Goal: Check status: Check status

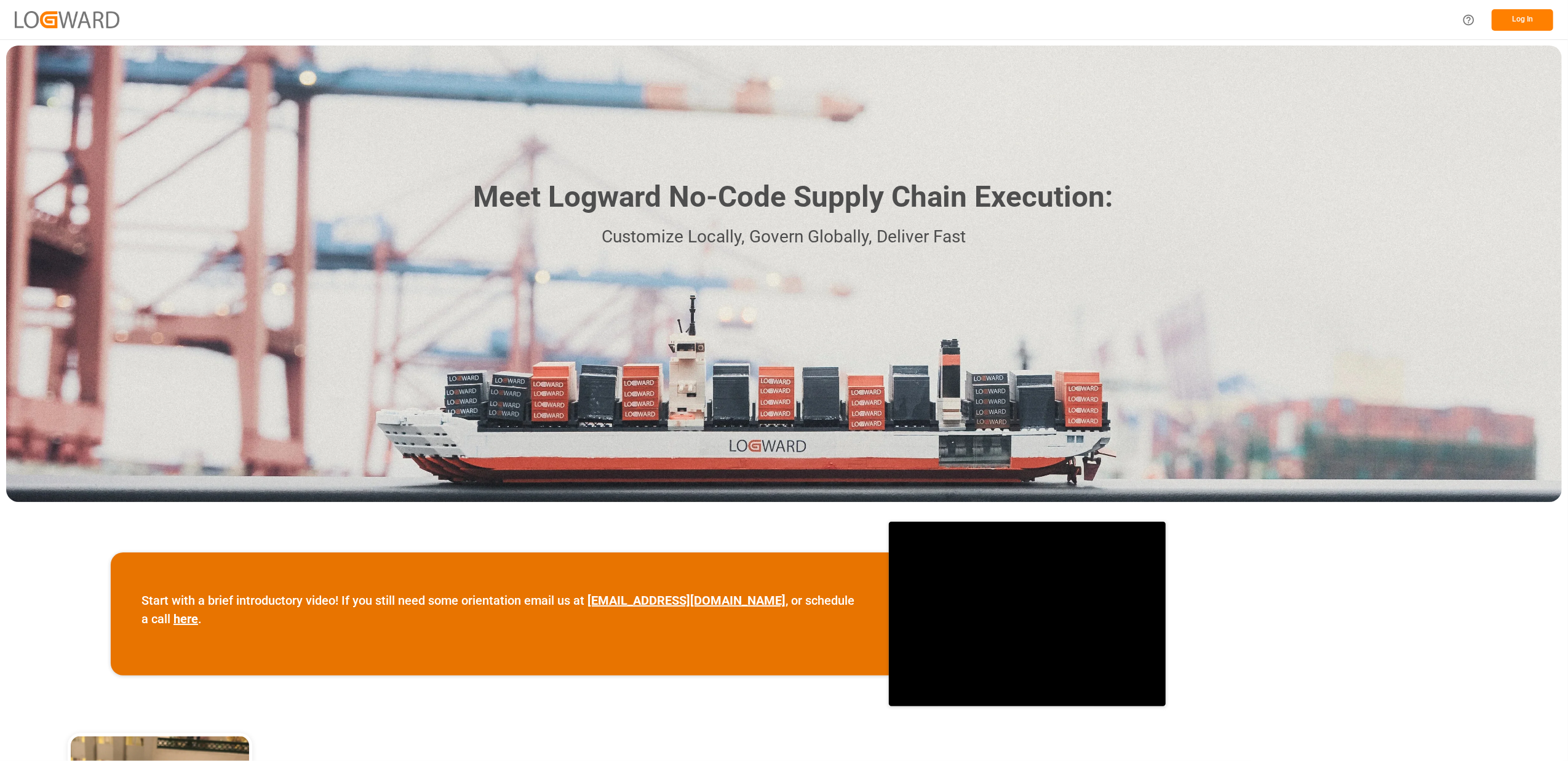
click at [1514, 23] on button "Log In" at bounding box center [1523, 20] width 61 height 22
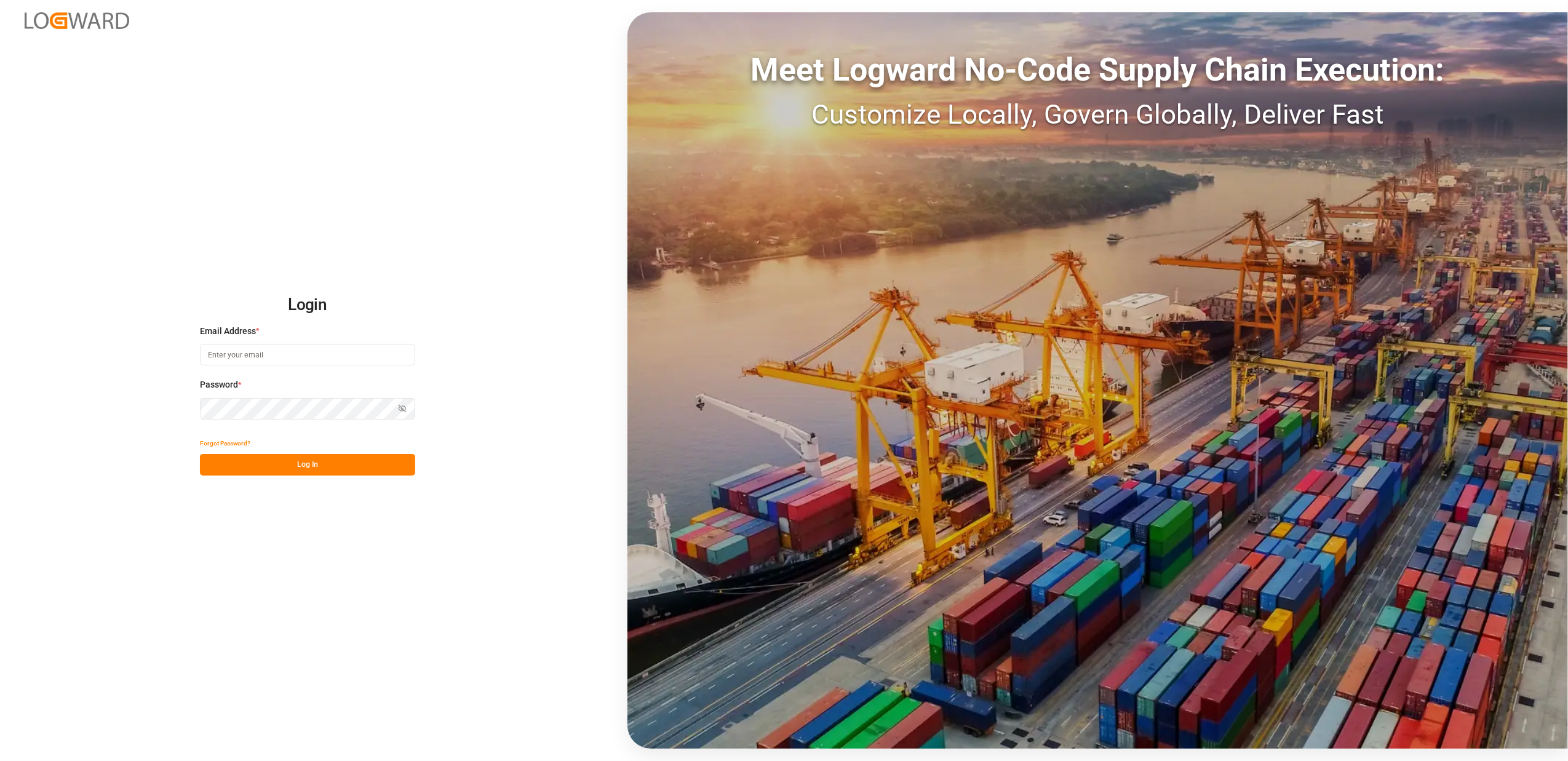
type input "[EMAIL_ADDRESS][DOMAIN_NAME]"
click at [305, 463] on button "Log In" at bounding box center [307, 465] width 216 height 22
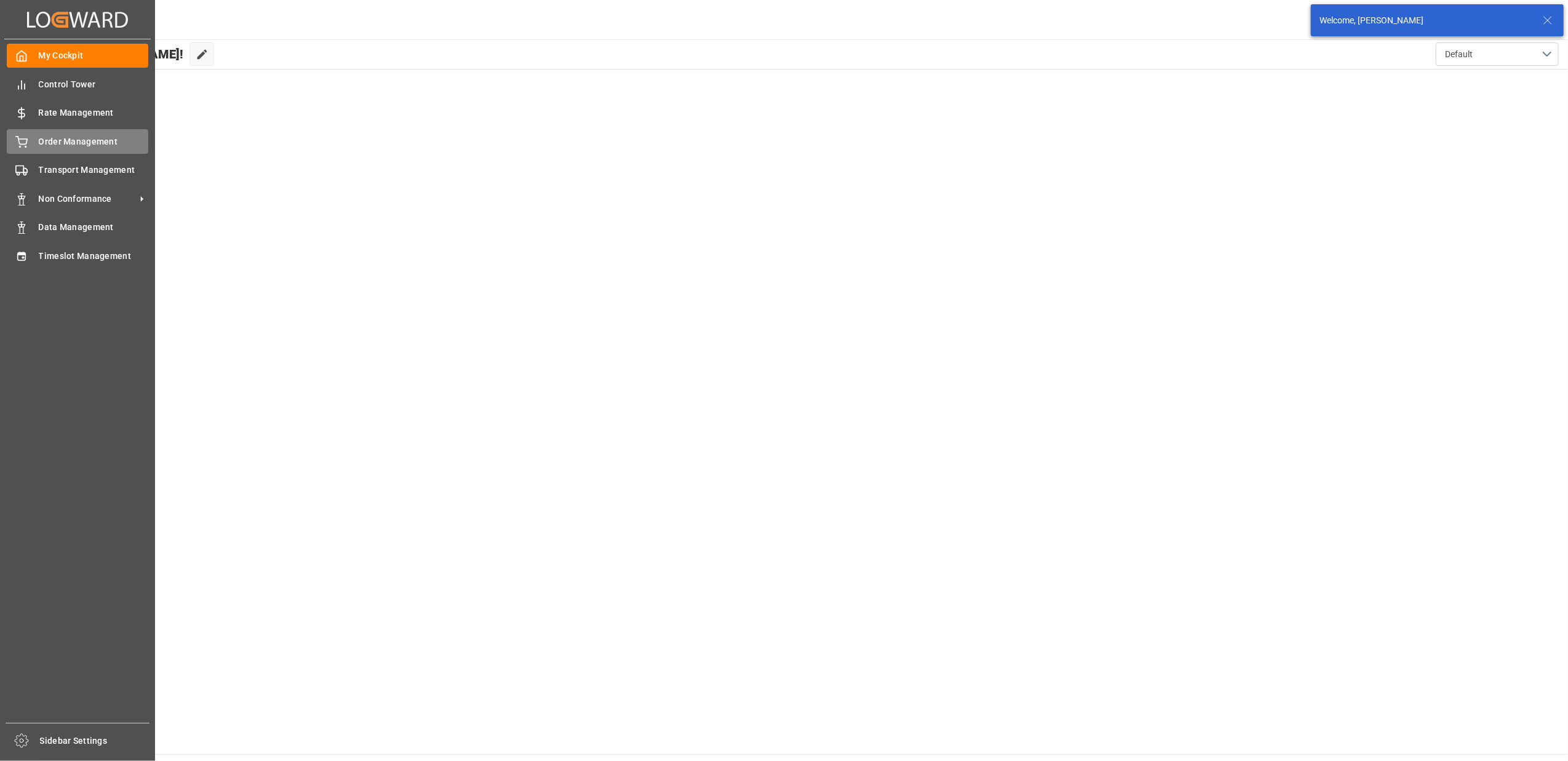
click at [22, 147] on div "Order Management Order Management" at bounding box center [77, 141] width 141 height 24
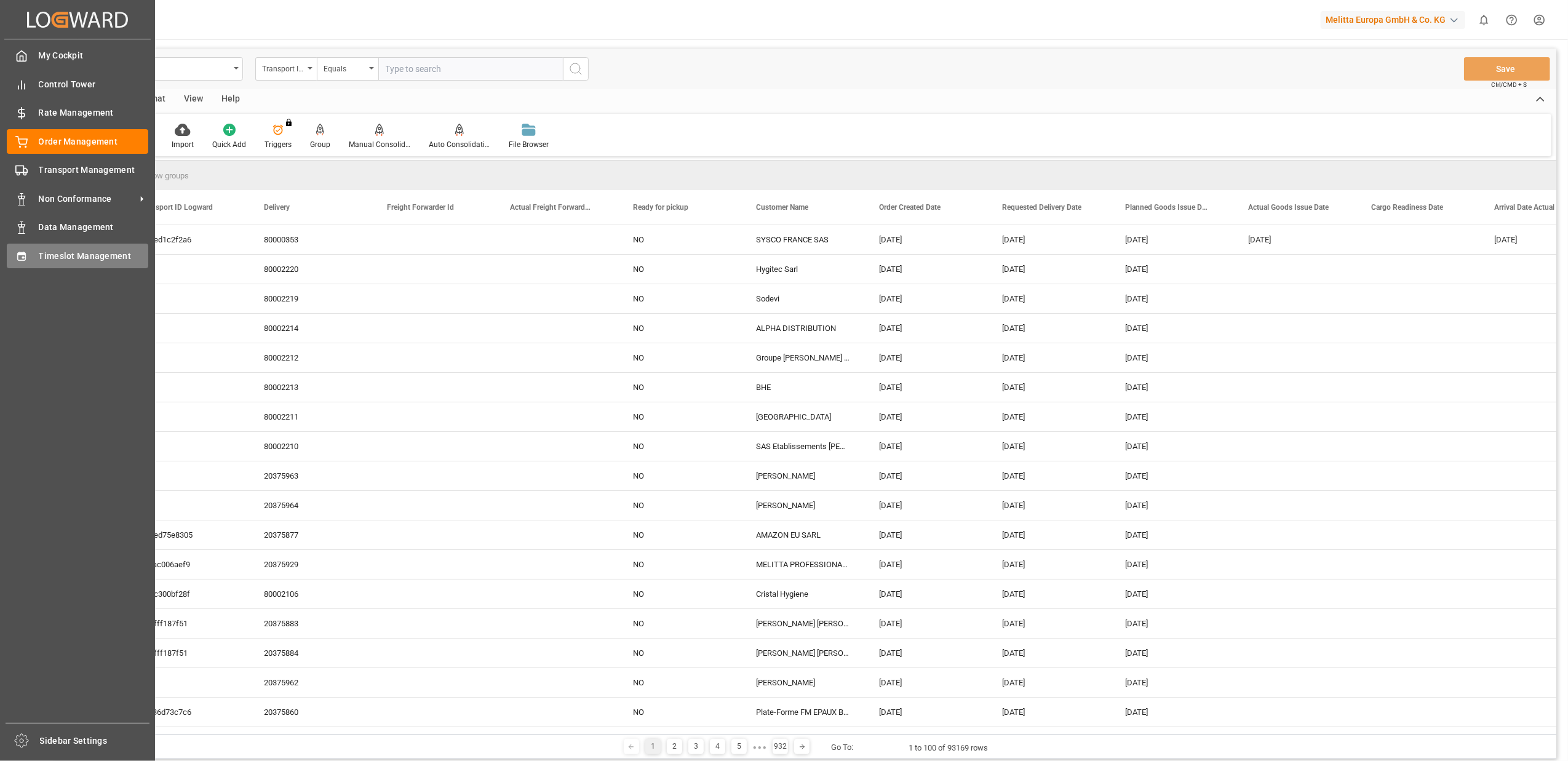
click at [30, 256] on div "Timeslot Management Timeslot Management" at bounding box center [77, 255] width 141 height 24
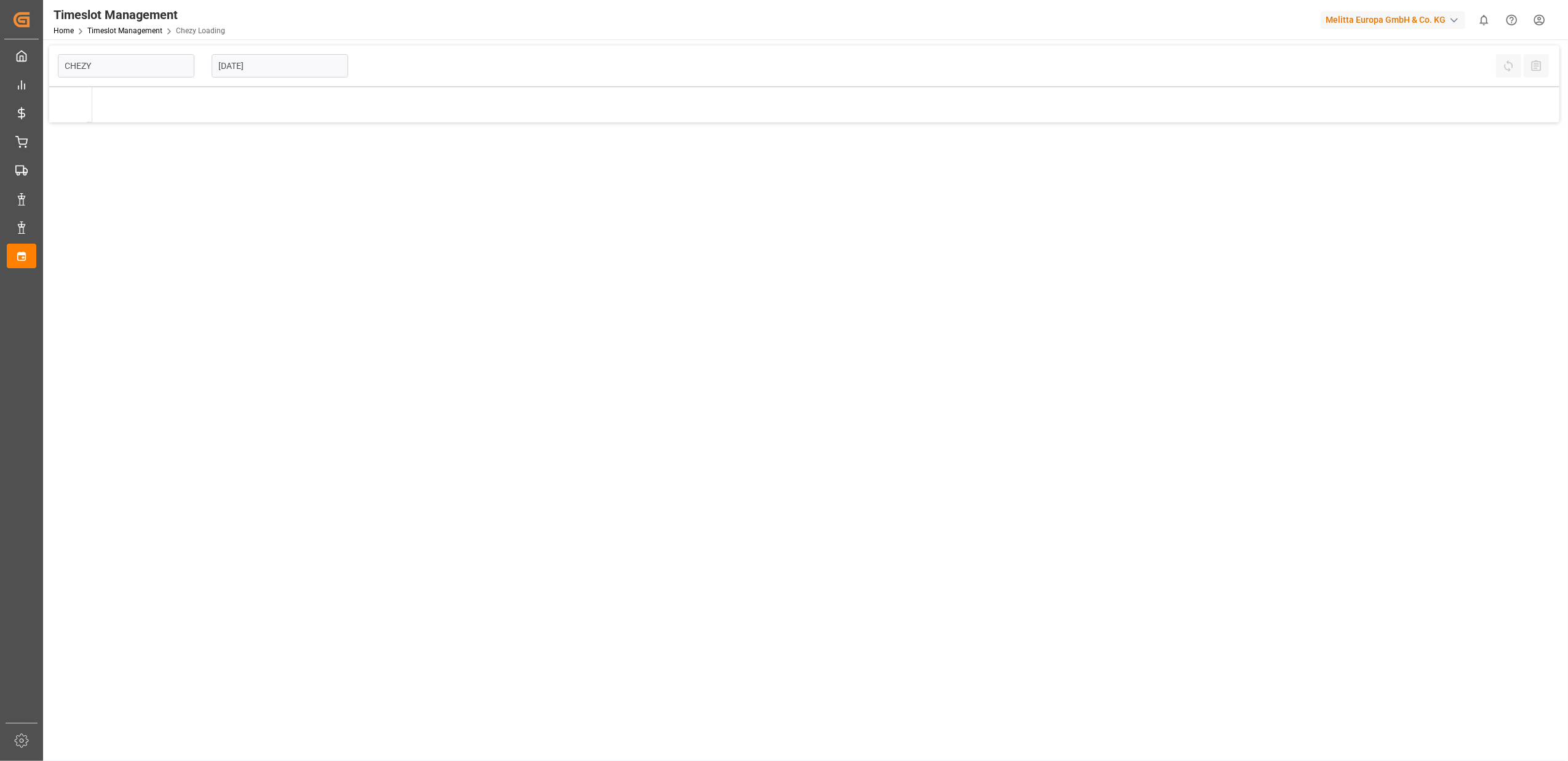
type input "Chezy Loading"
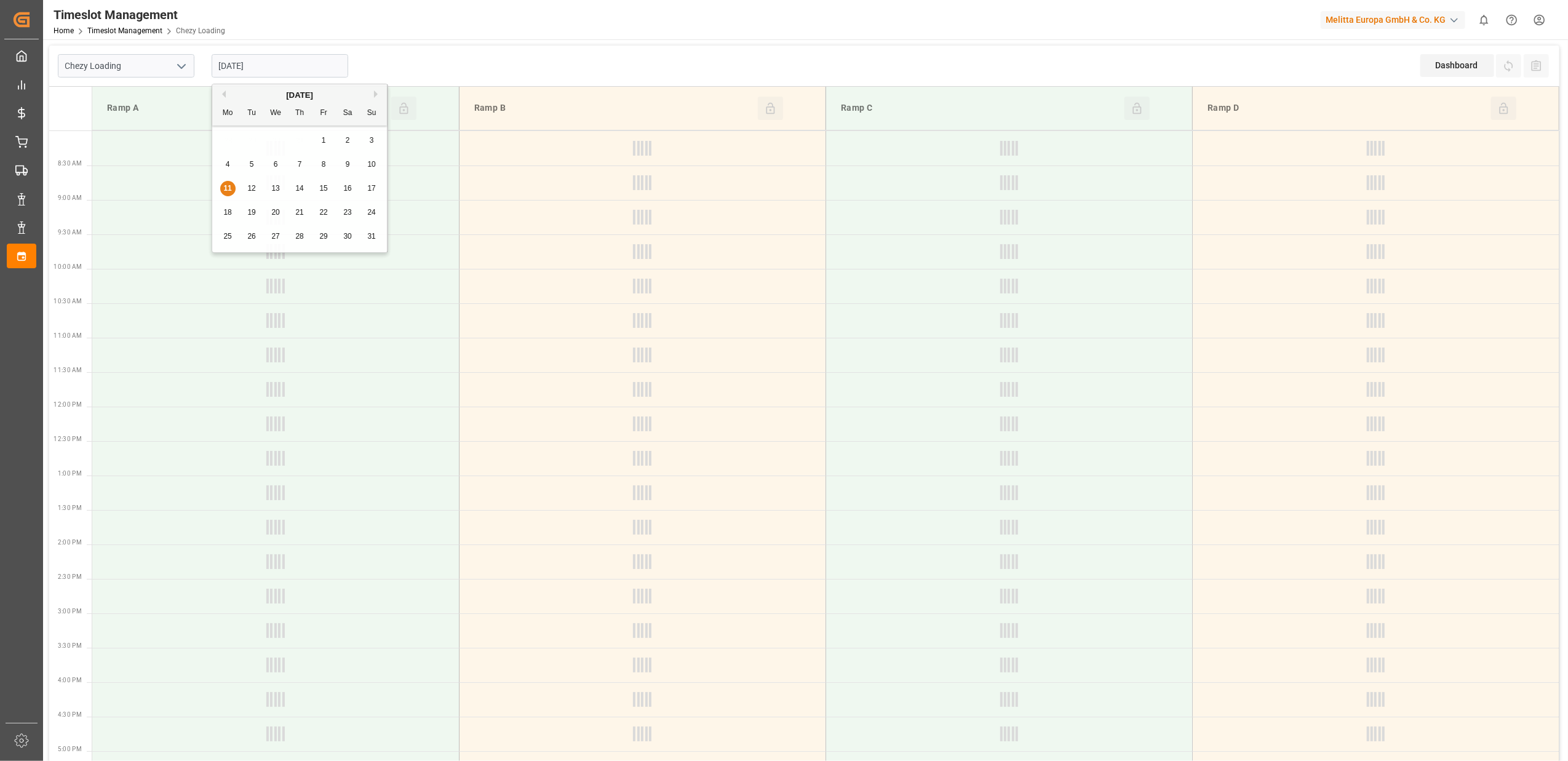
click at [297, 69] on input "[DATE]" at bounding box center [280, 66] width 136 height 24
click at [328, 167] on div "8" at bounding box center [324, 164] width 16 height 15
type input "[DATE]"
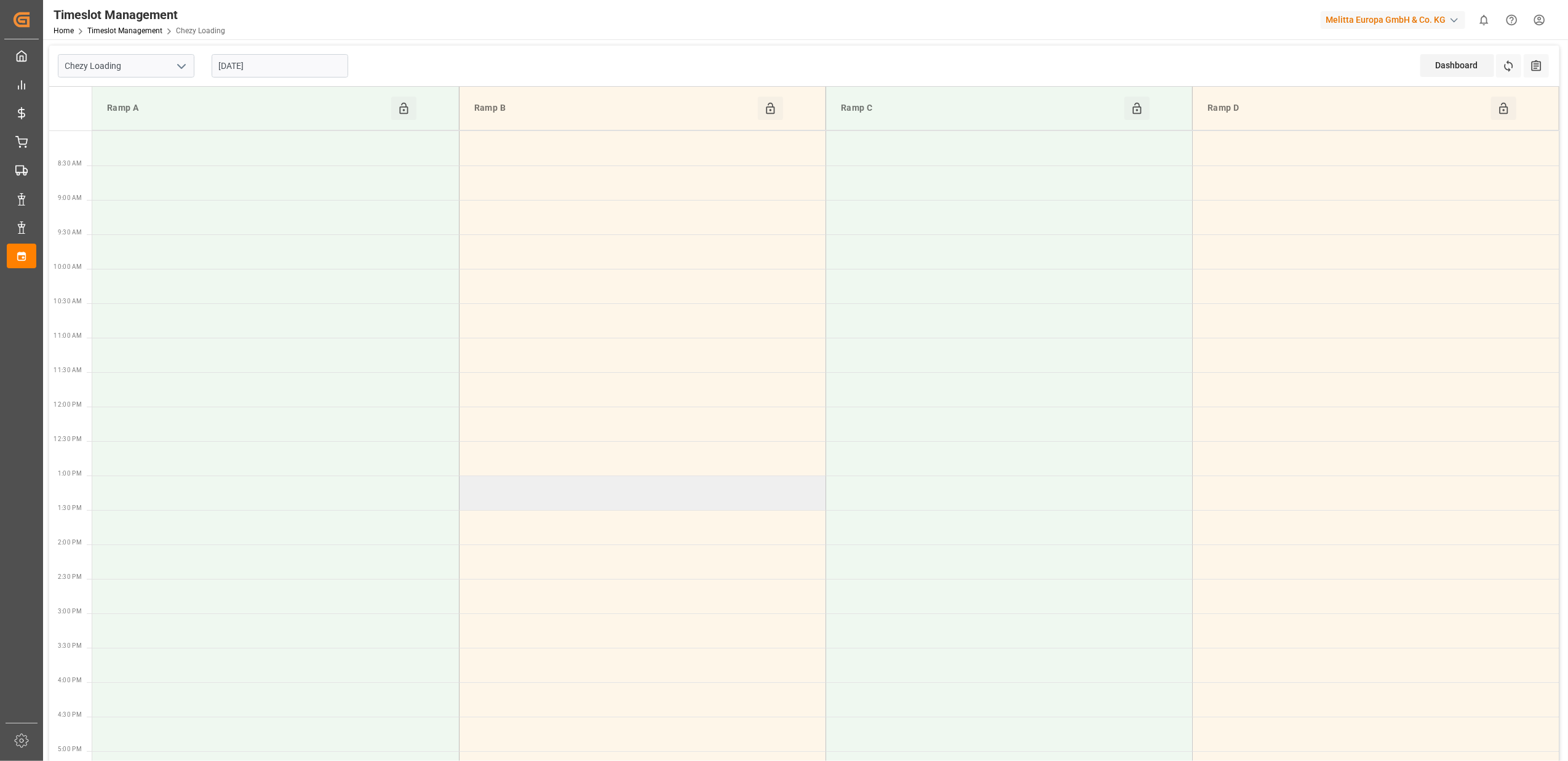
click at [655, 494] on td at bounding box center [642, 492] width 367 height 35
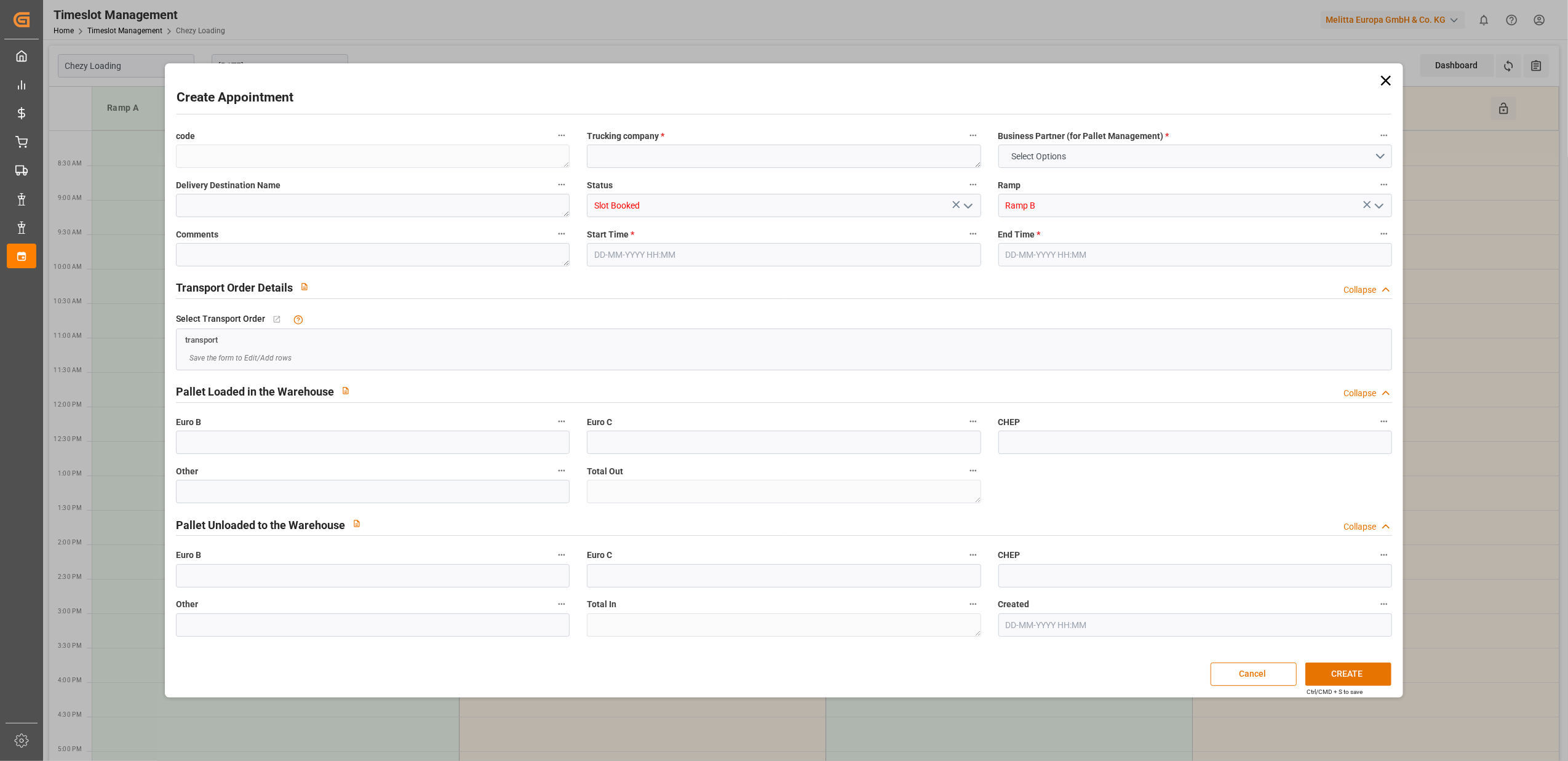
type input "0"
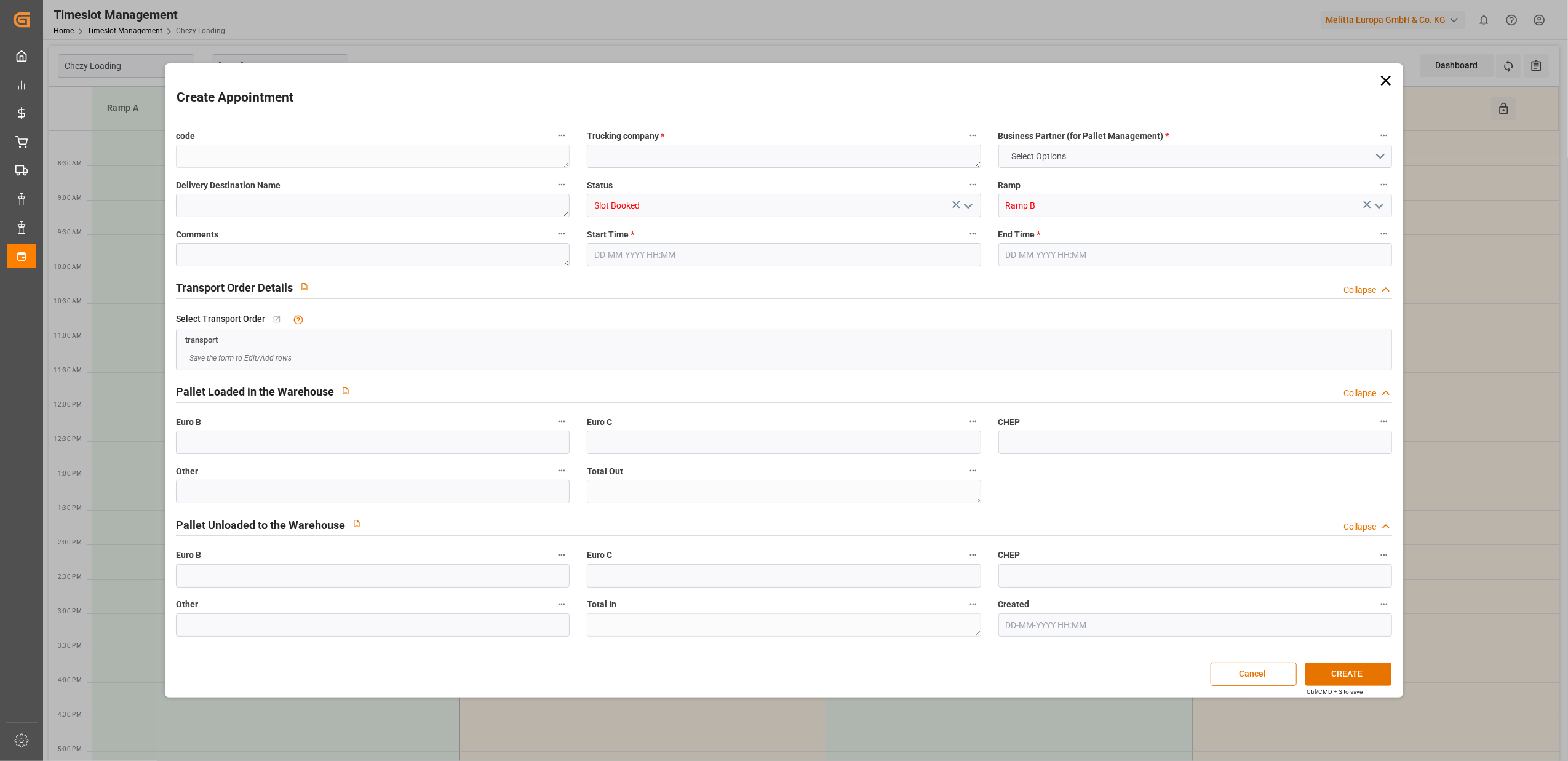
type input "0"
type input "[DATE] 13:00"
type input "[DATE] 13:30"
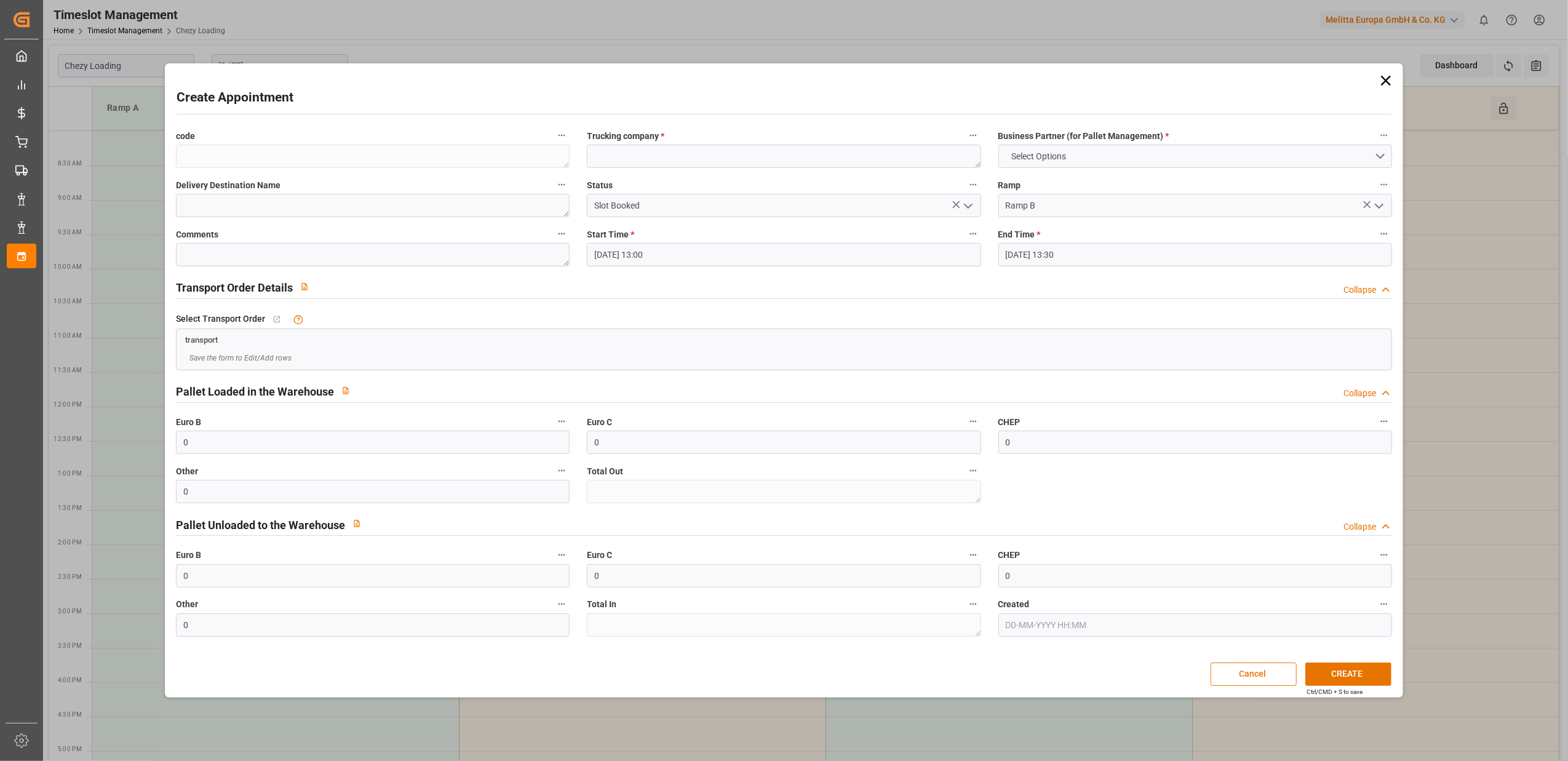
click at [1383, 82] on icon at bounding box center [1385, 81] width 10 height 10
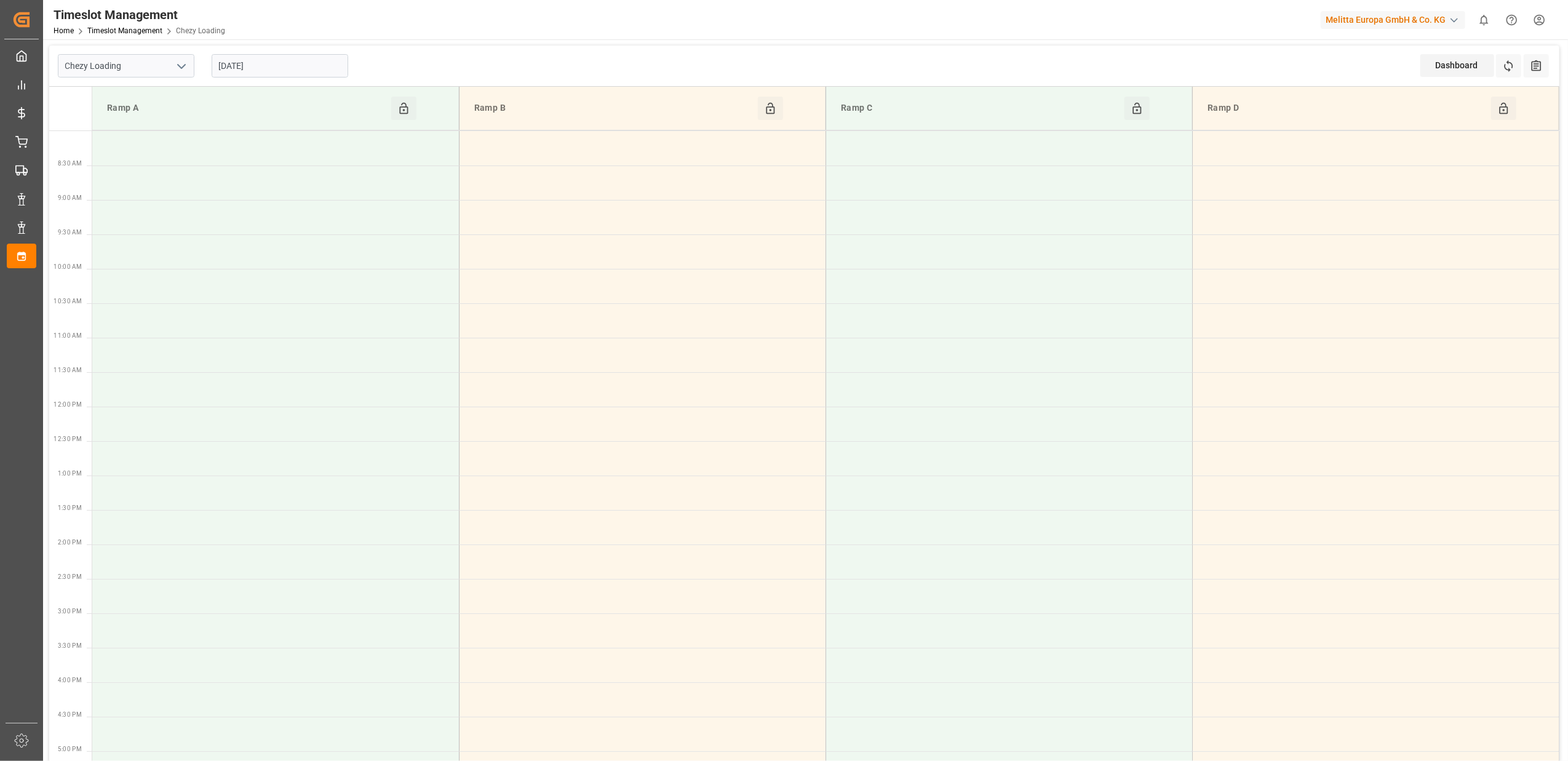
click at [302, 62] on input "[DATE]" at bounding box center [280, 66] width 136 height 24
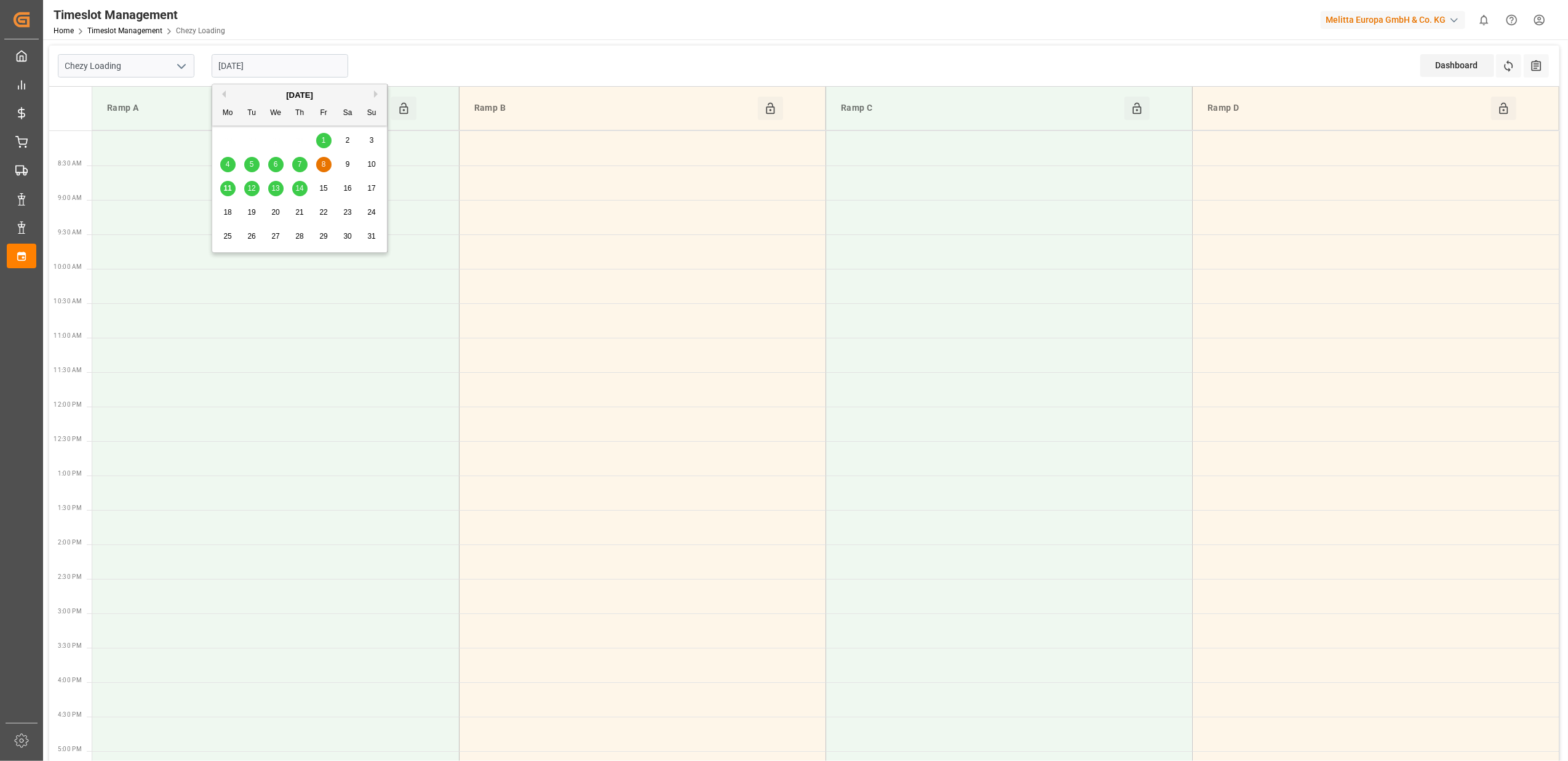
click at [301, 165] on span "7" at bounding box center [300, 164] width 4 height 9
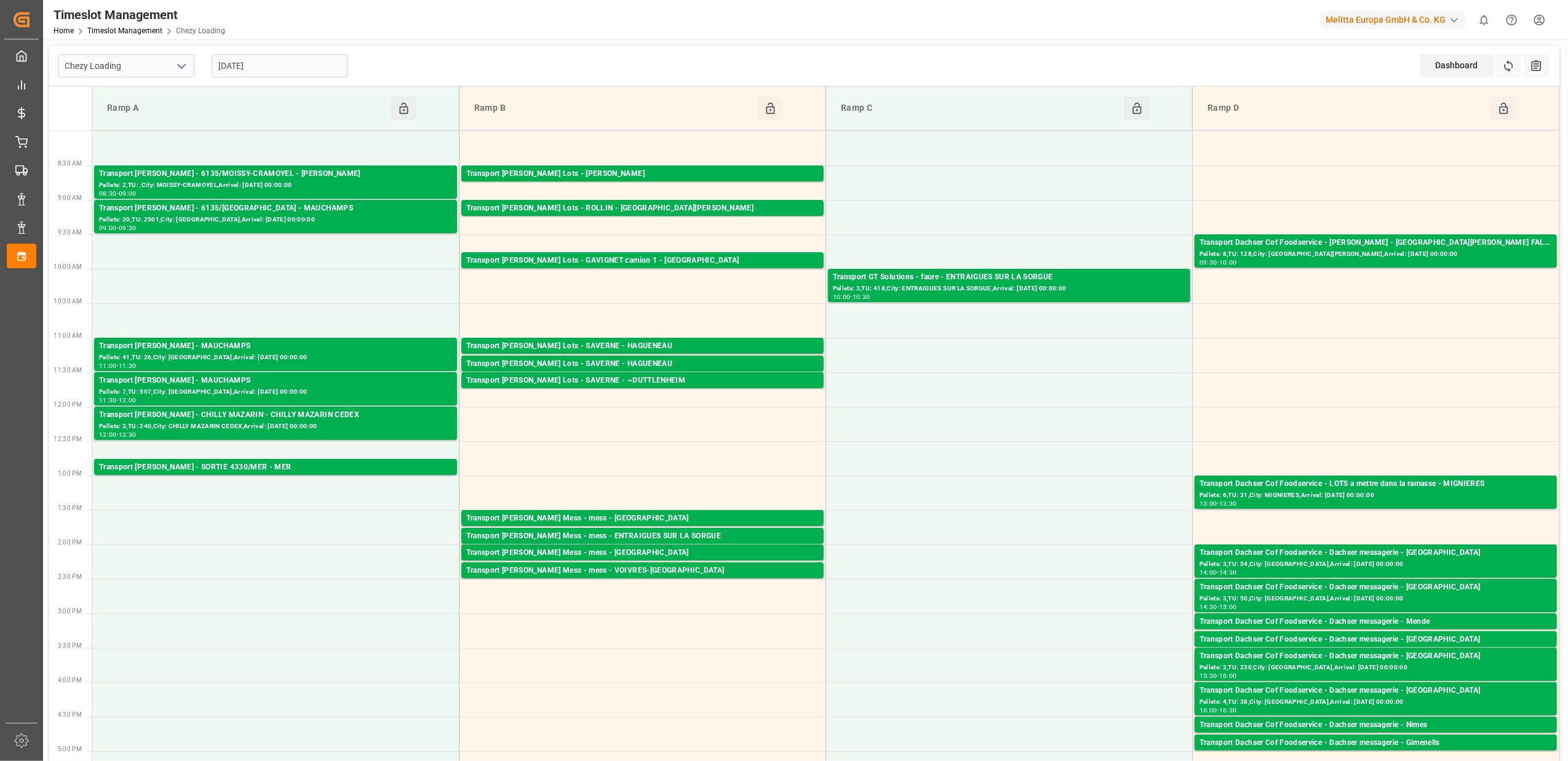
click at [294, 69] on input "[DATE]" at bounding box center [280, 66] width 136 height 24
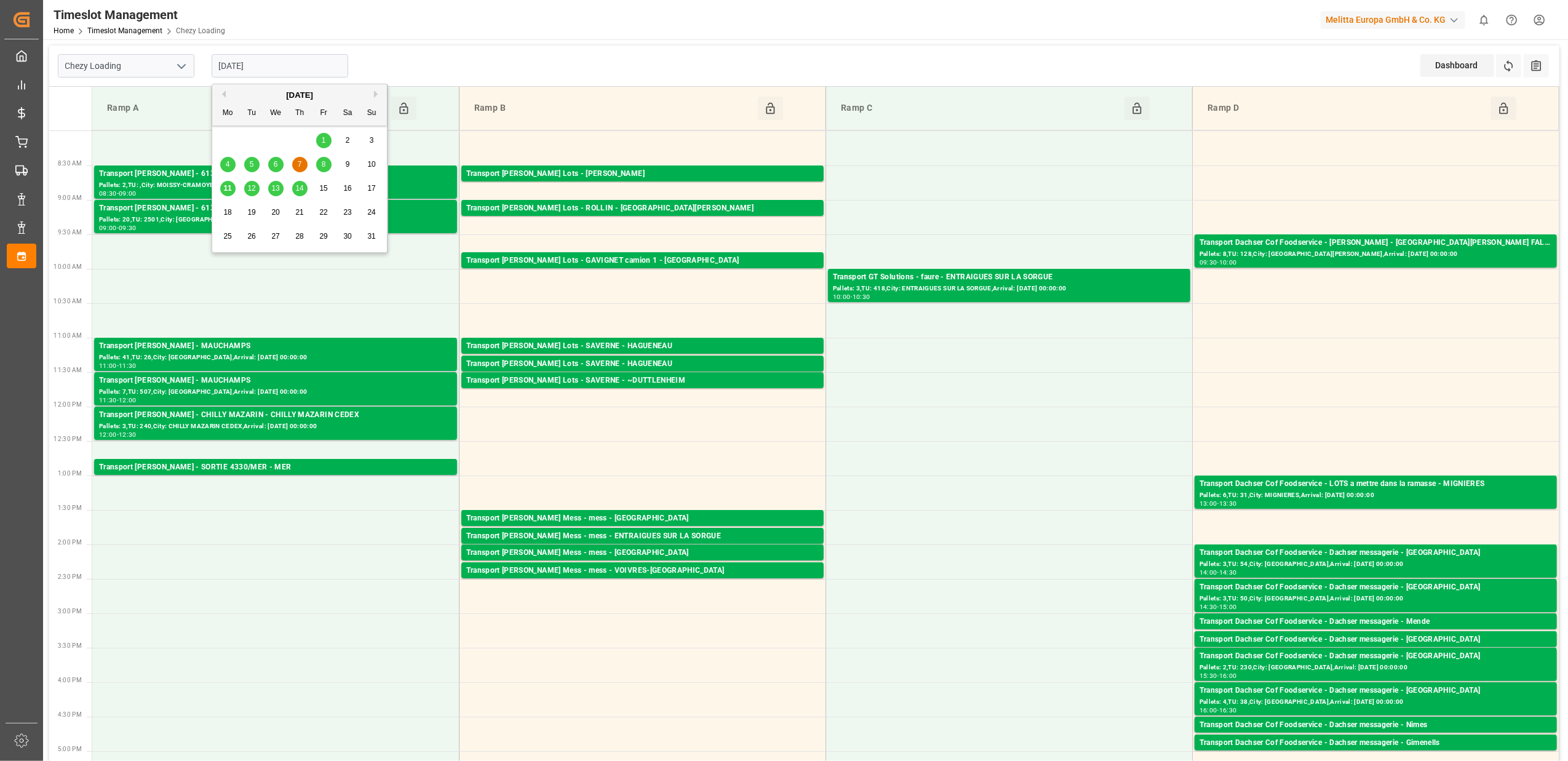
click at [323, 161] on span "8" at bounding box center [323, 164] width 4 height 9
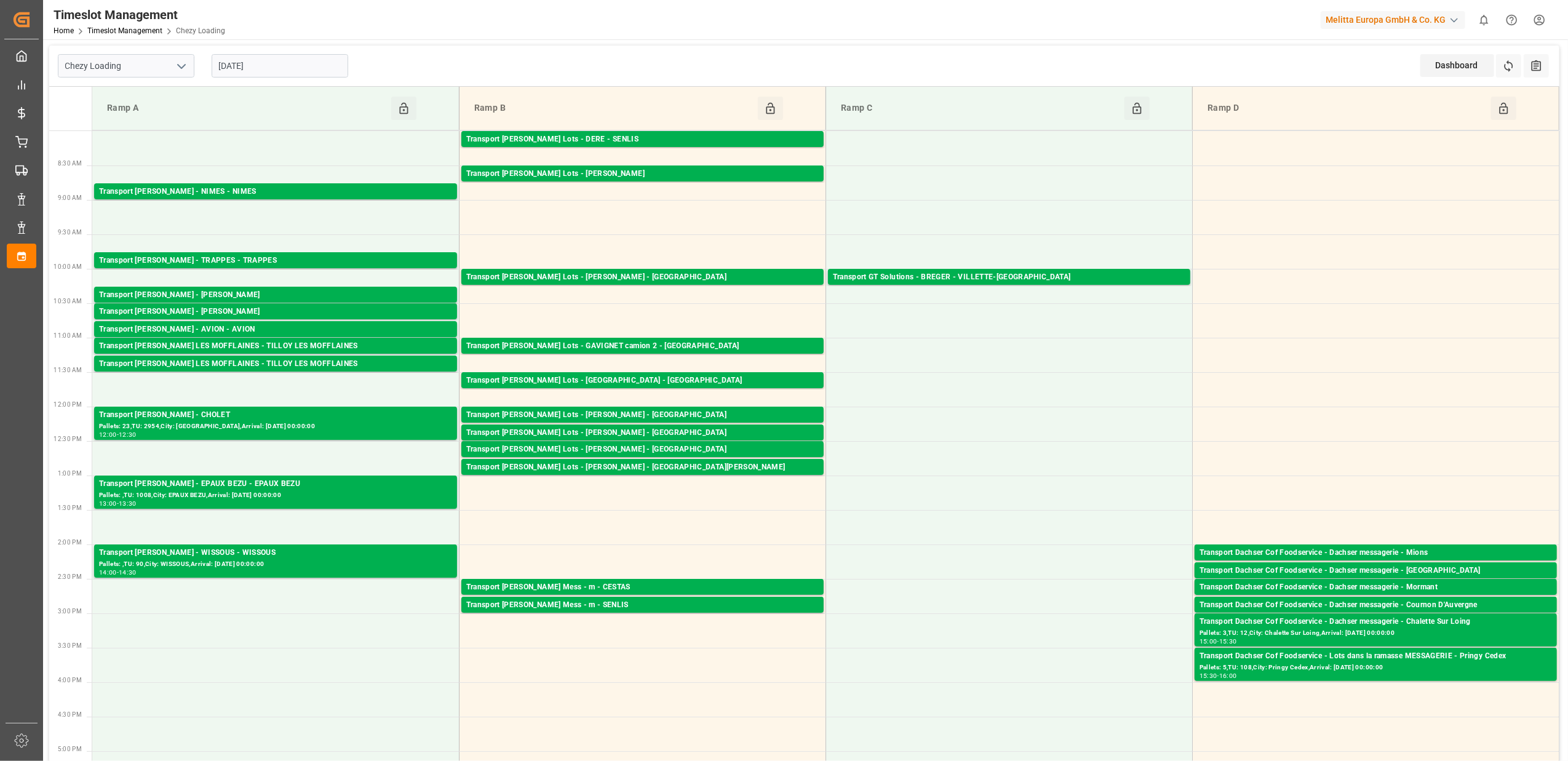
click at [278, 59] on input "[DATE]" at bounding box center [280, 66] width 136 height 24
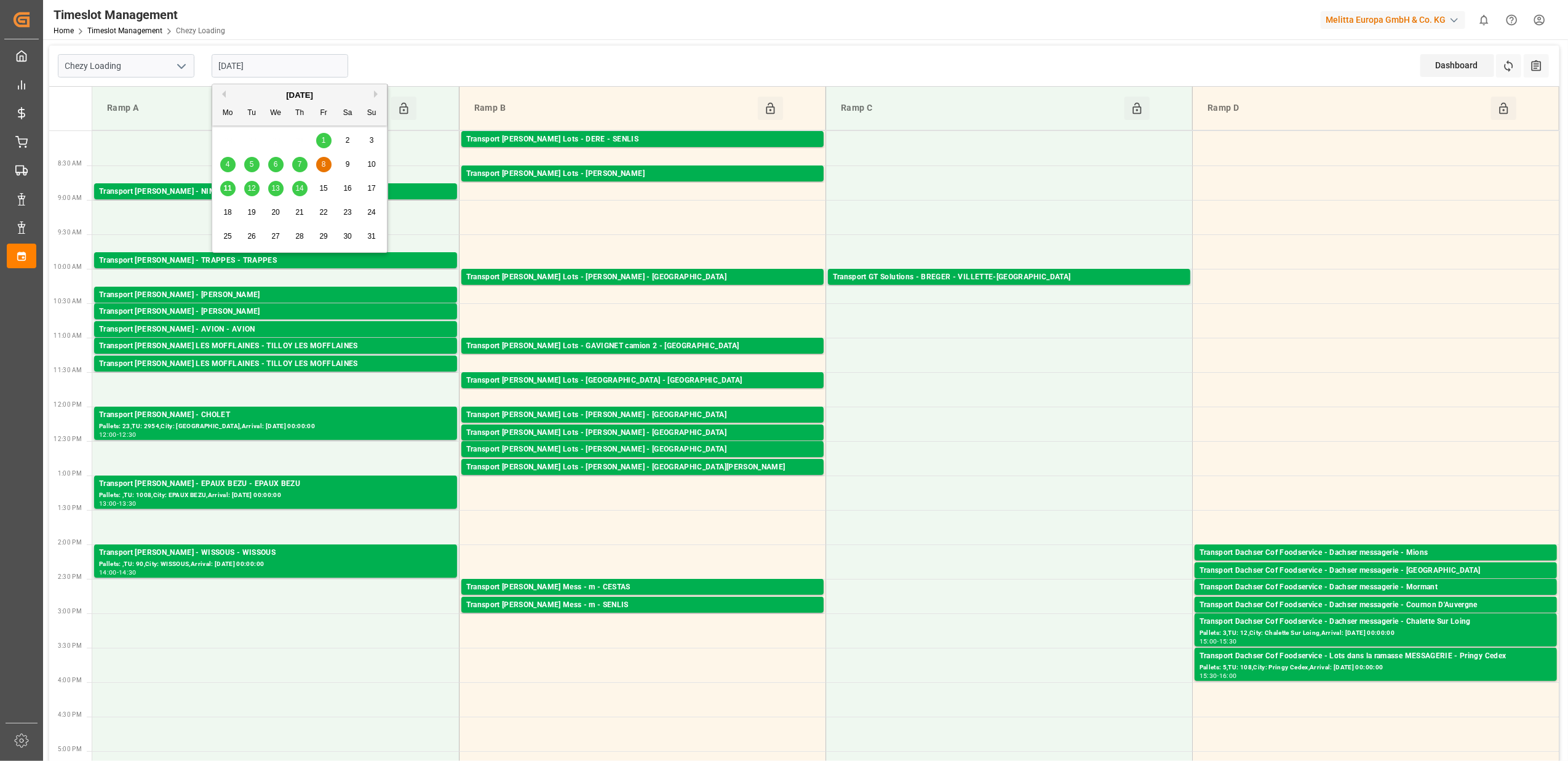
click at [224, 192] on span "11" at bounding box center [227, 188] width 8 height 9
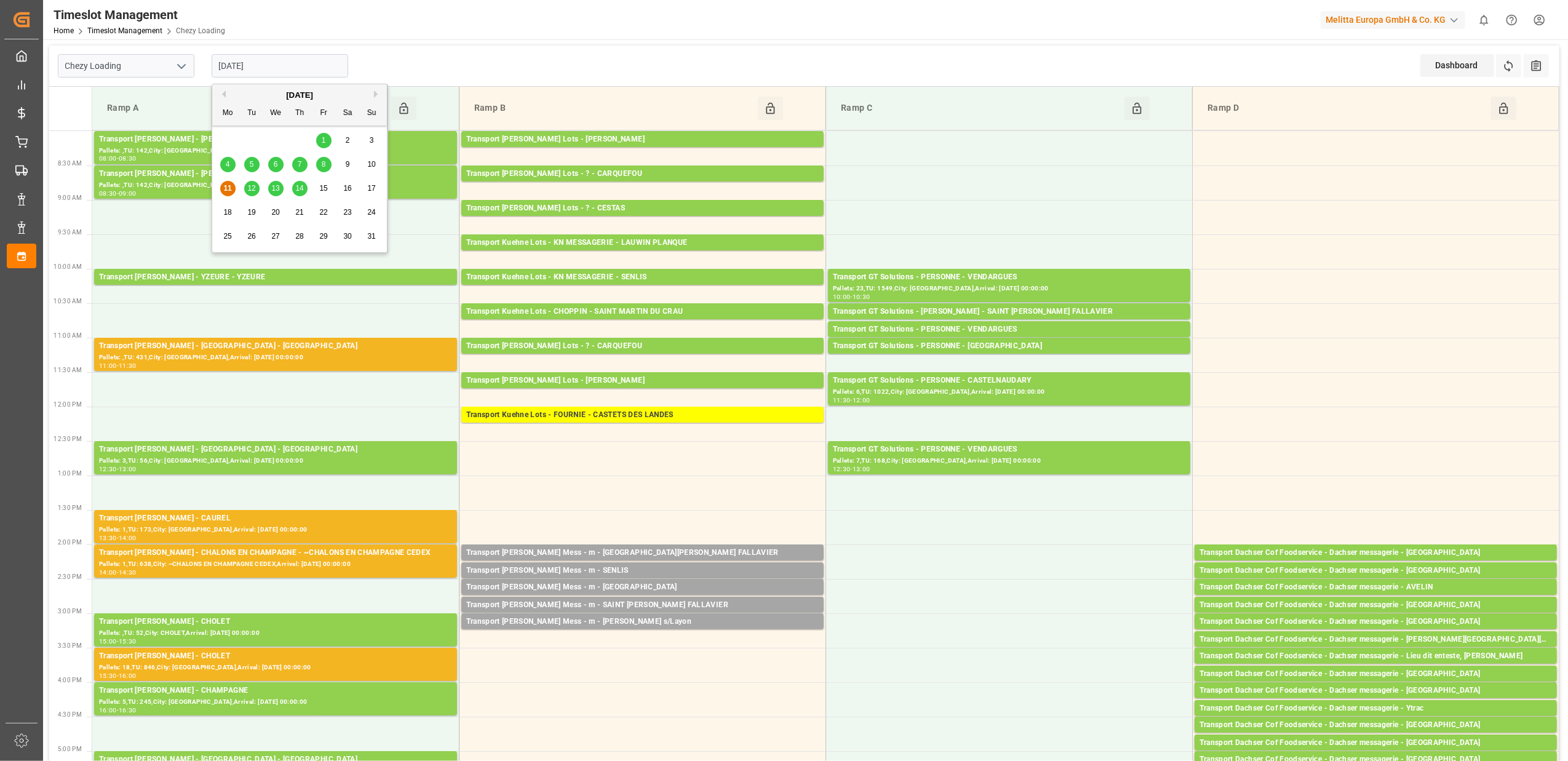
click at [306, 69] on input "[DATE]" at bounding box center [280, 66] width 136 height 24
click at [250, 191] on span "12" at bounding box center [251, 188] width 8 height 9
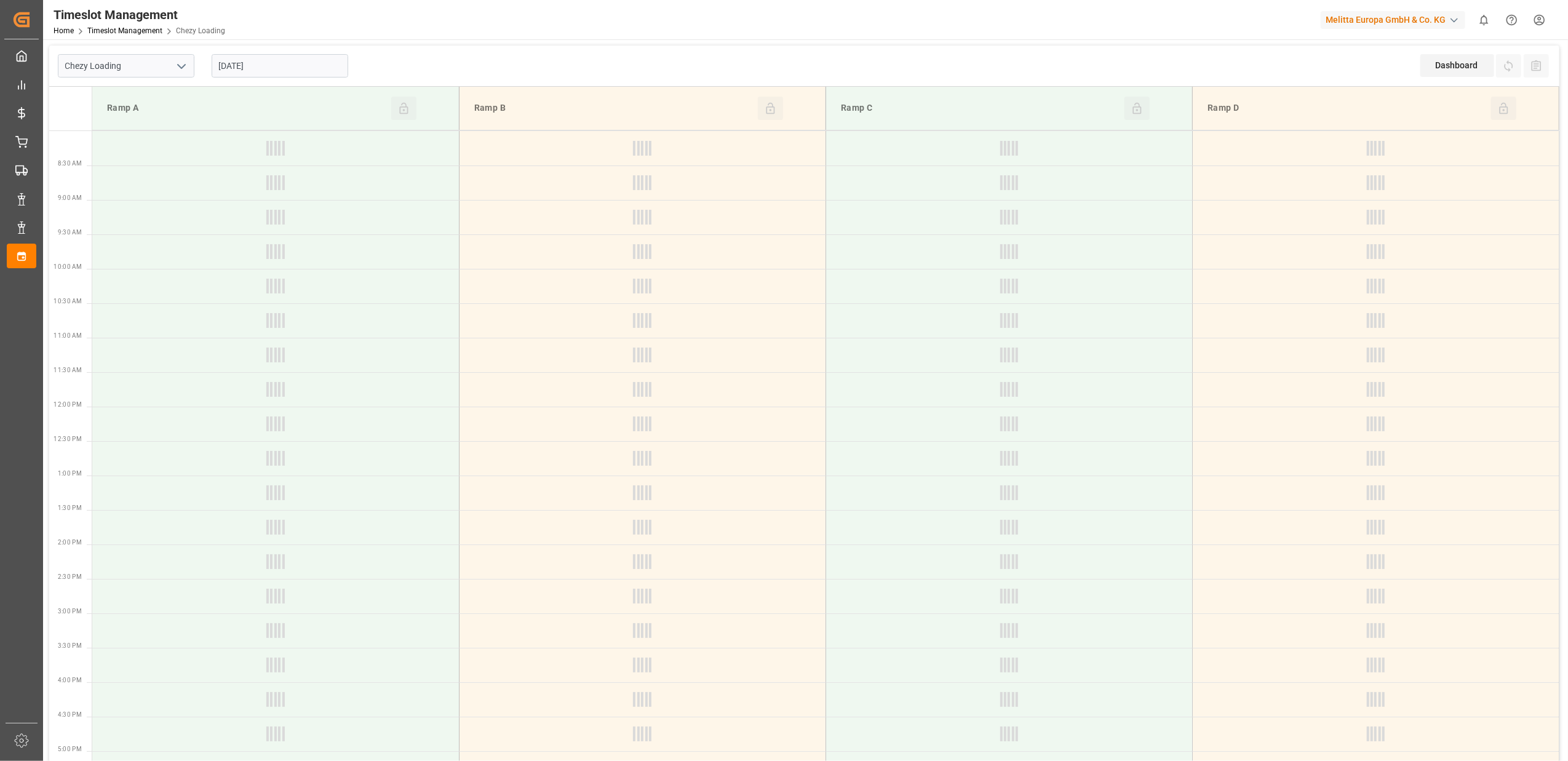
type input "[DATE]"
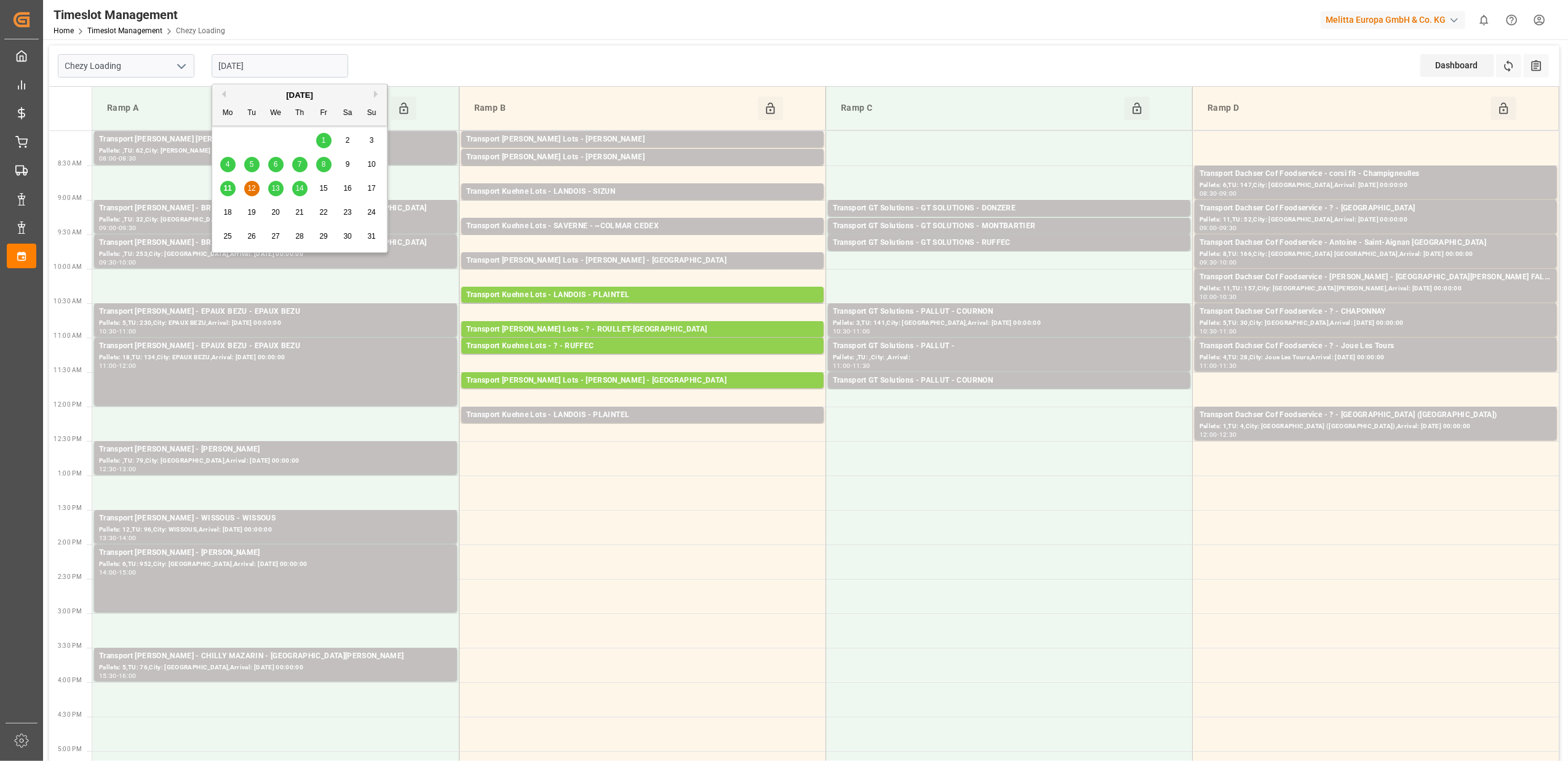
click at [287, 75] on input "[DATE]" at bounding box center [280, 66] width 136 height 24
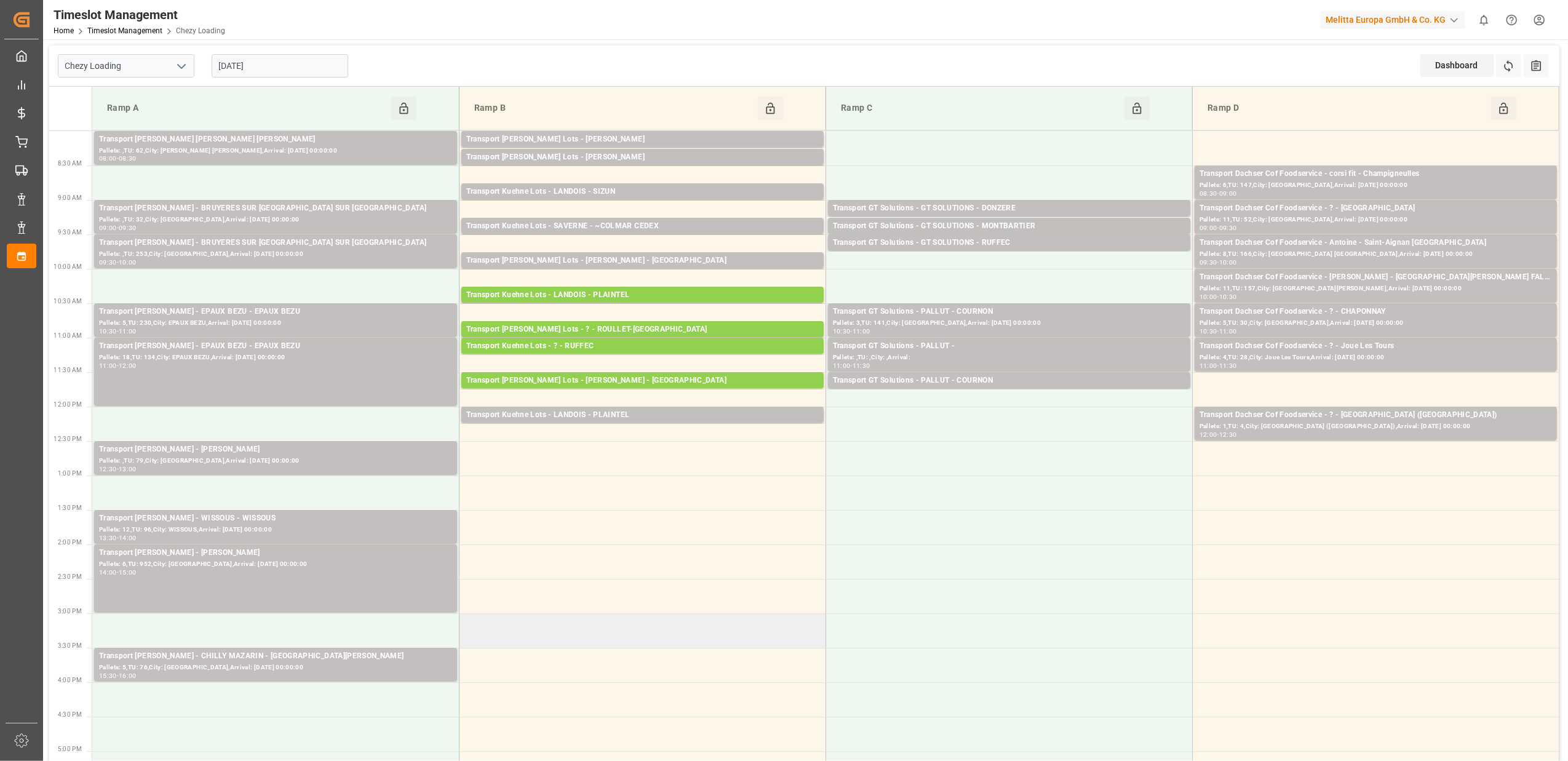
drag, startPoint x: 623, startPoint y: 623, endPoint x: 634, endPoint y: 606, distance: 20.2
click at [626, 620] on td at bounding box center [642, 630] width 367 height 35
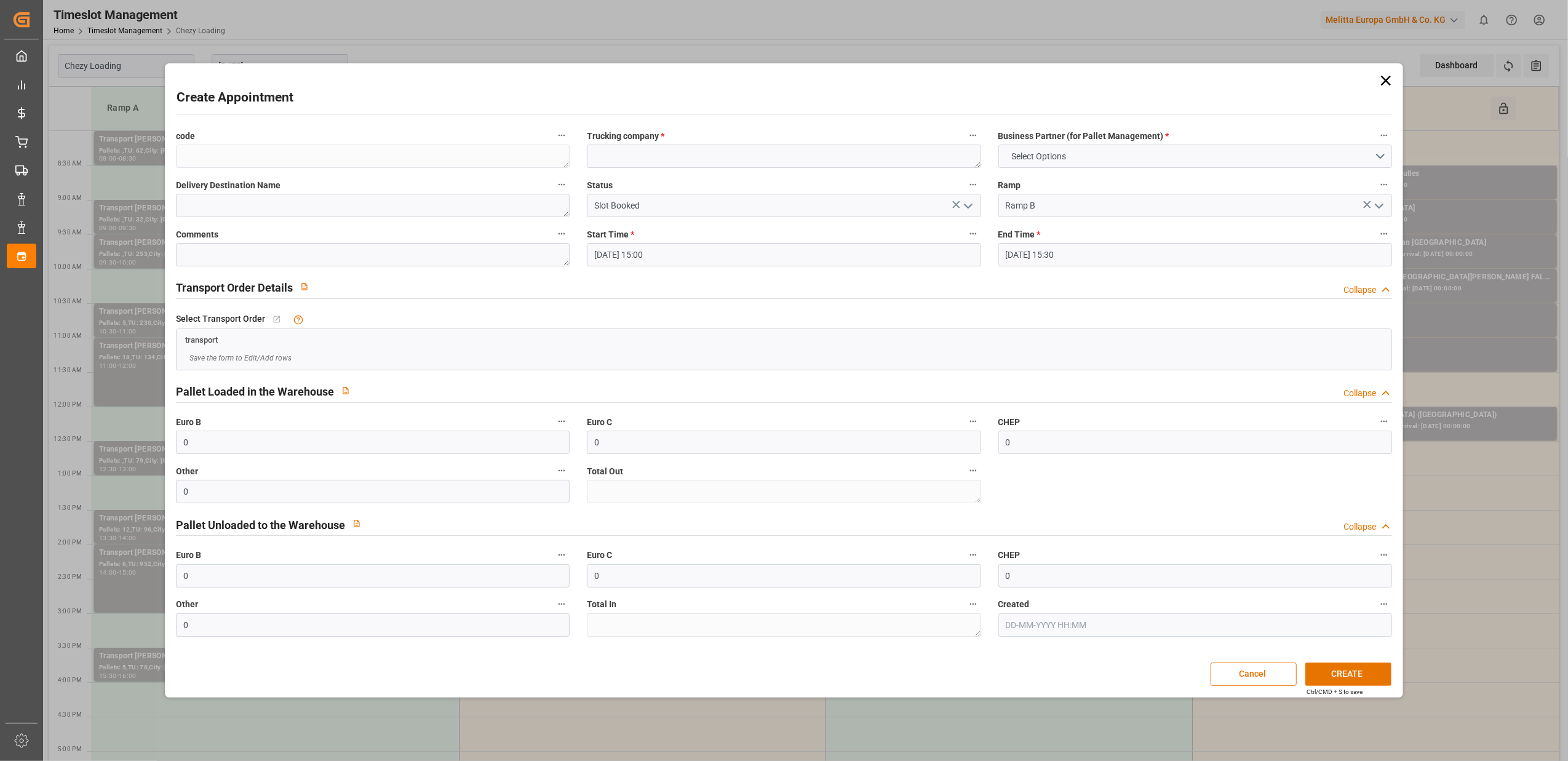
click at [1385, 84] on icon at bounding box center [1385, 80] width 17 height 17
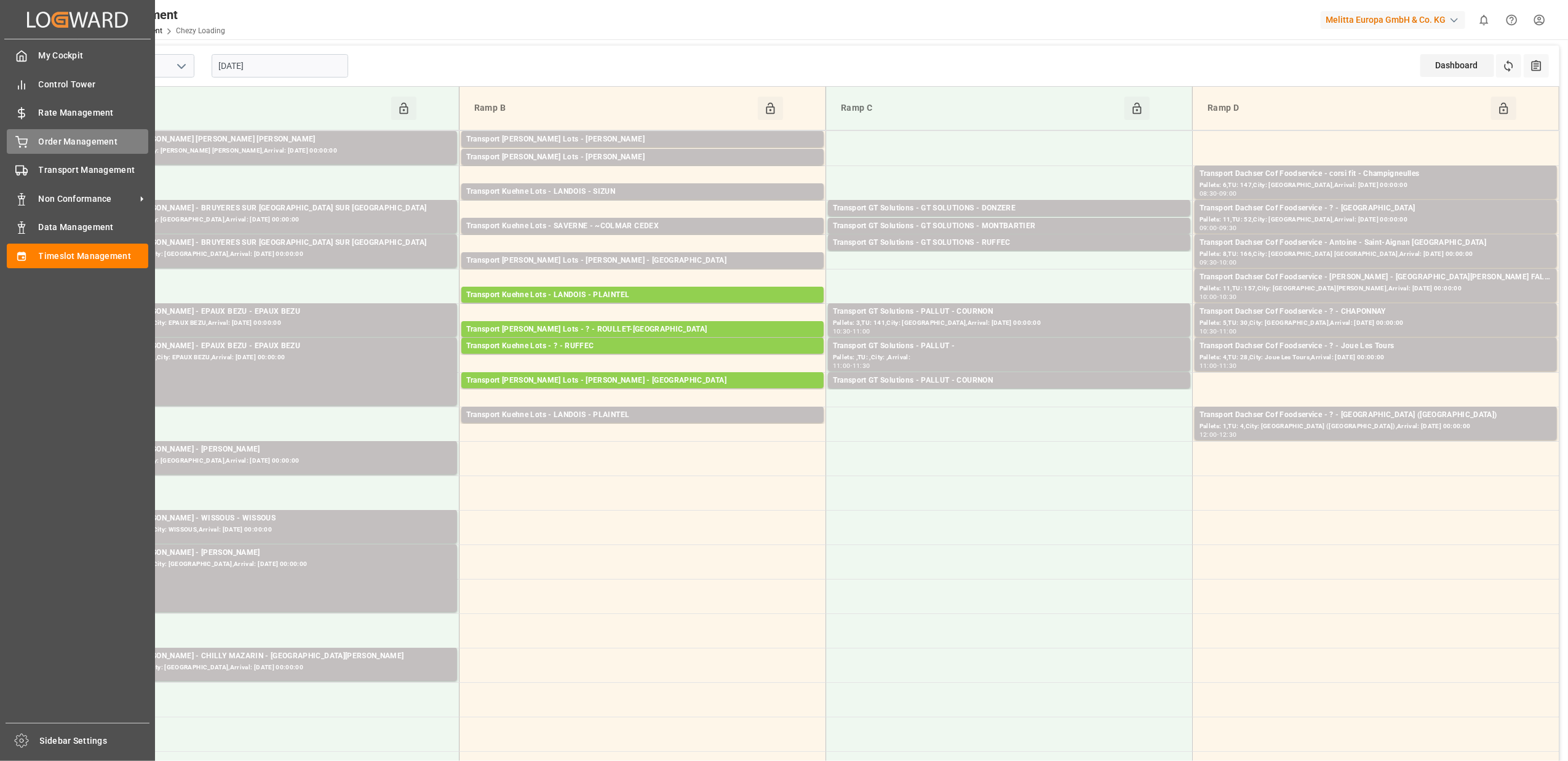
click at [92, 147] on div "Order Management Order Management" at bounding box center [77, 141] width 141 height 24
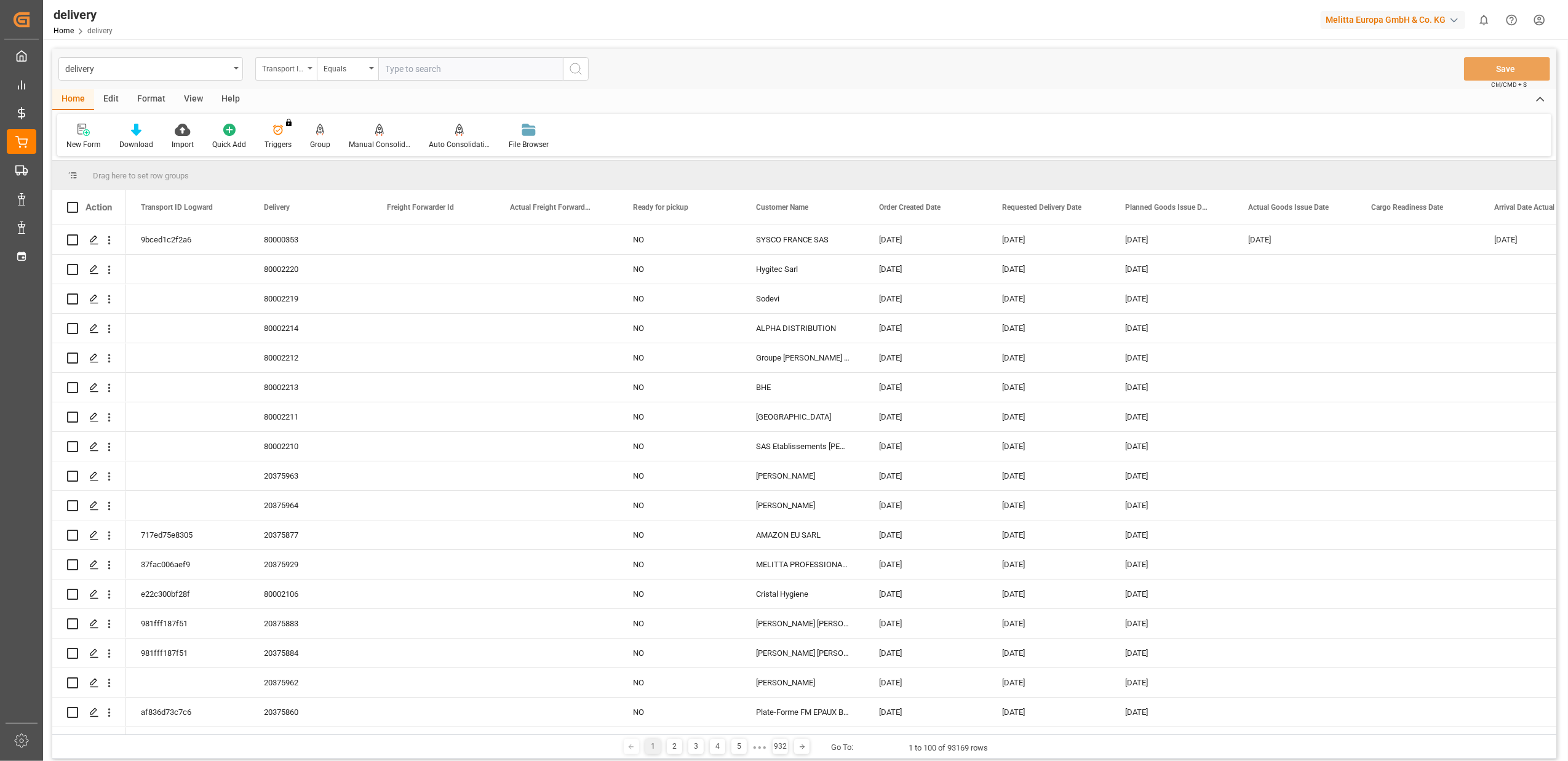
click at [310, 67] on icon "open menu" at bounding box center [309, 68] width 5 height 2
click at [305, 155] on div "Delivery" at bounding box center [347, 151] width 183 height 26
click at [446, 62] on input "text" at bounding box center [471, 69] width 185 height 24
paste input "20375530"
type input "20375530"
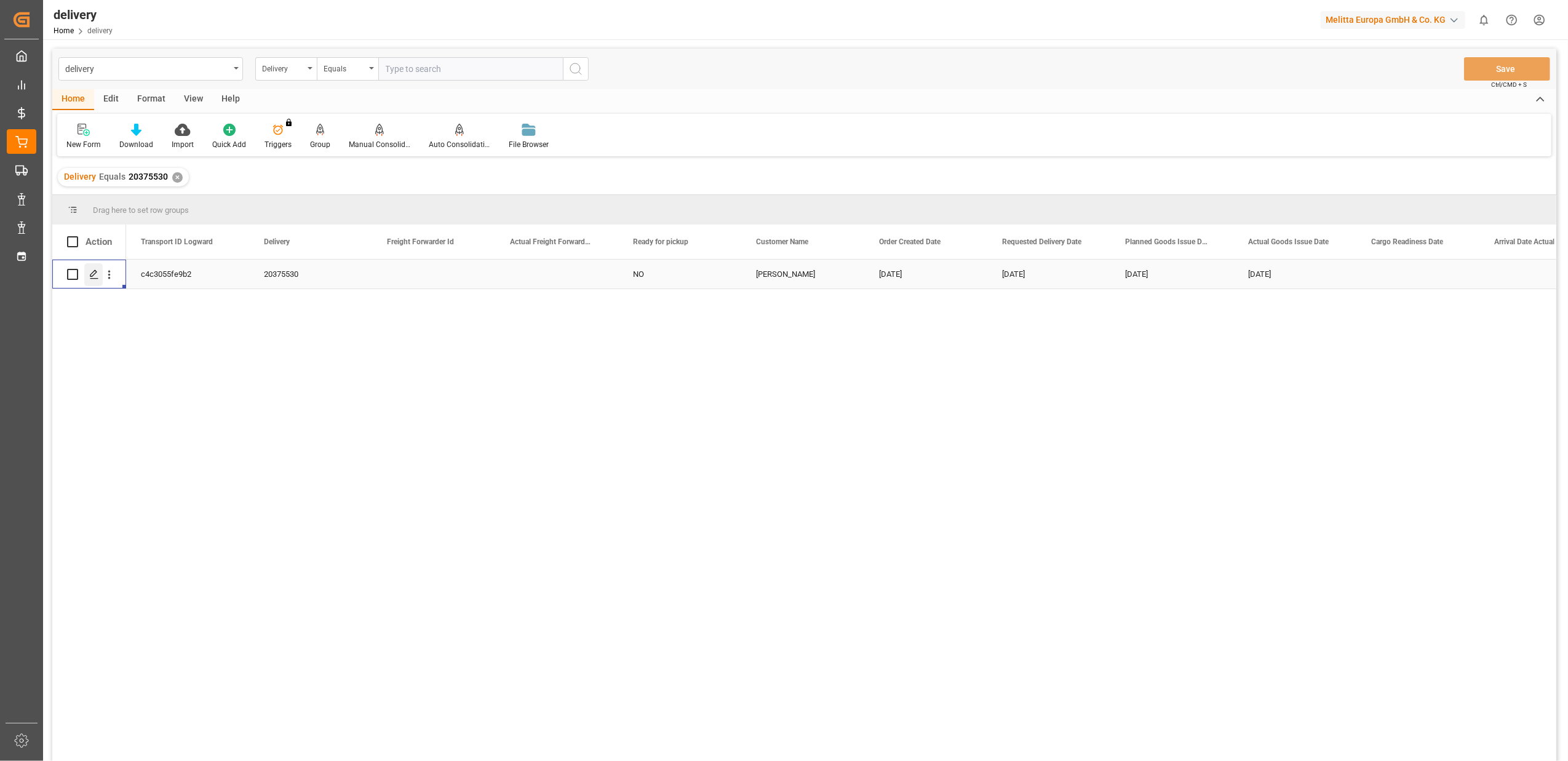
click at [92, 274] on polygon "Press SPACE to select this row." at bounding box center [93, 274] width 6 height 6
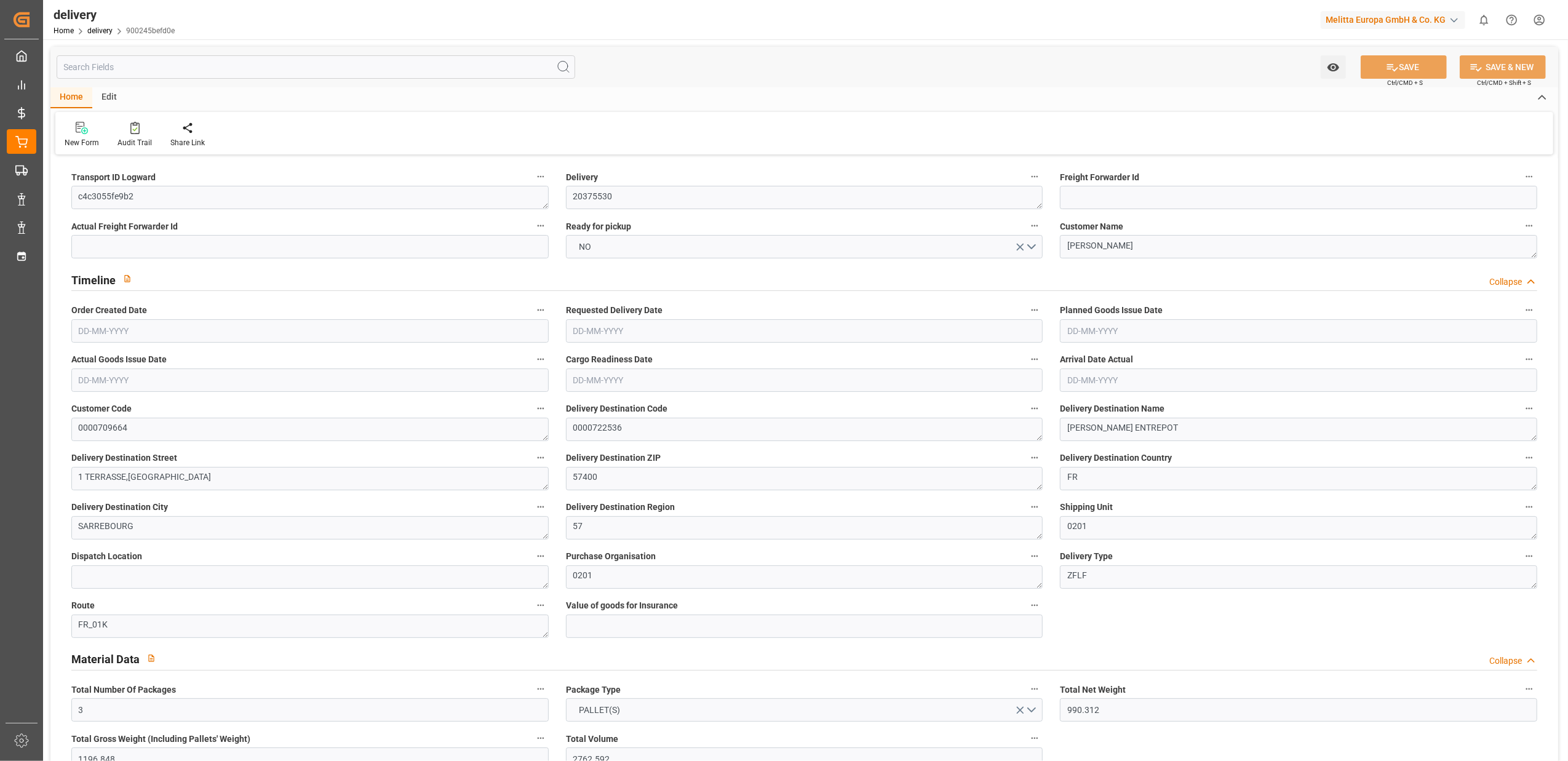
type input "[DATE]"
type input "[DATE] 11:00"
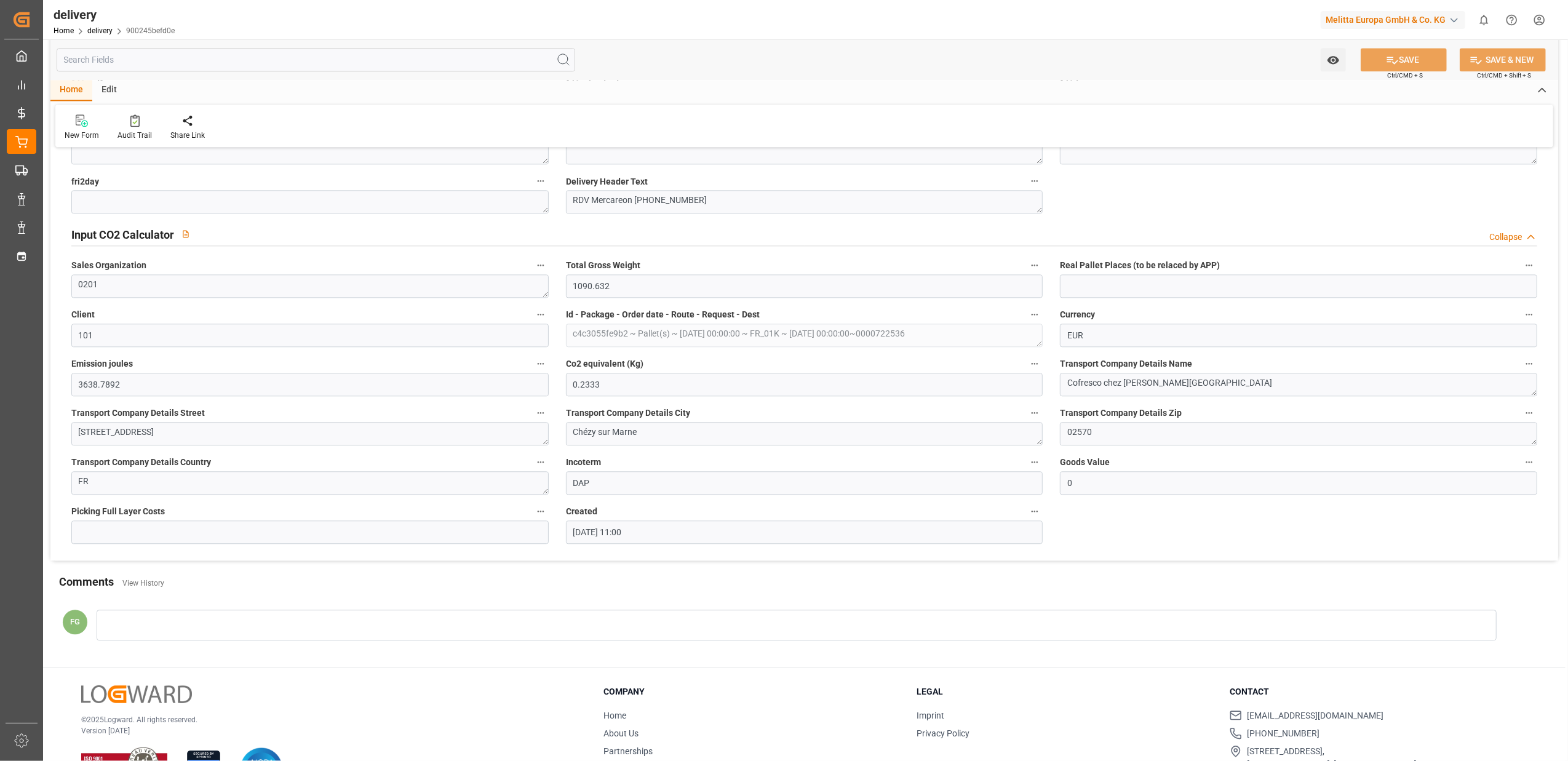
scroll to position [2926, 0]
